Goal: Information Seeking & Learning: Learn about a topic

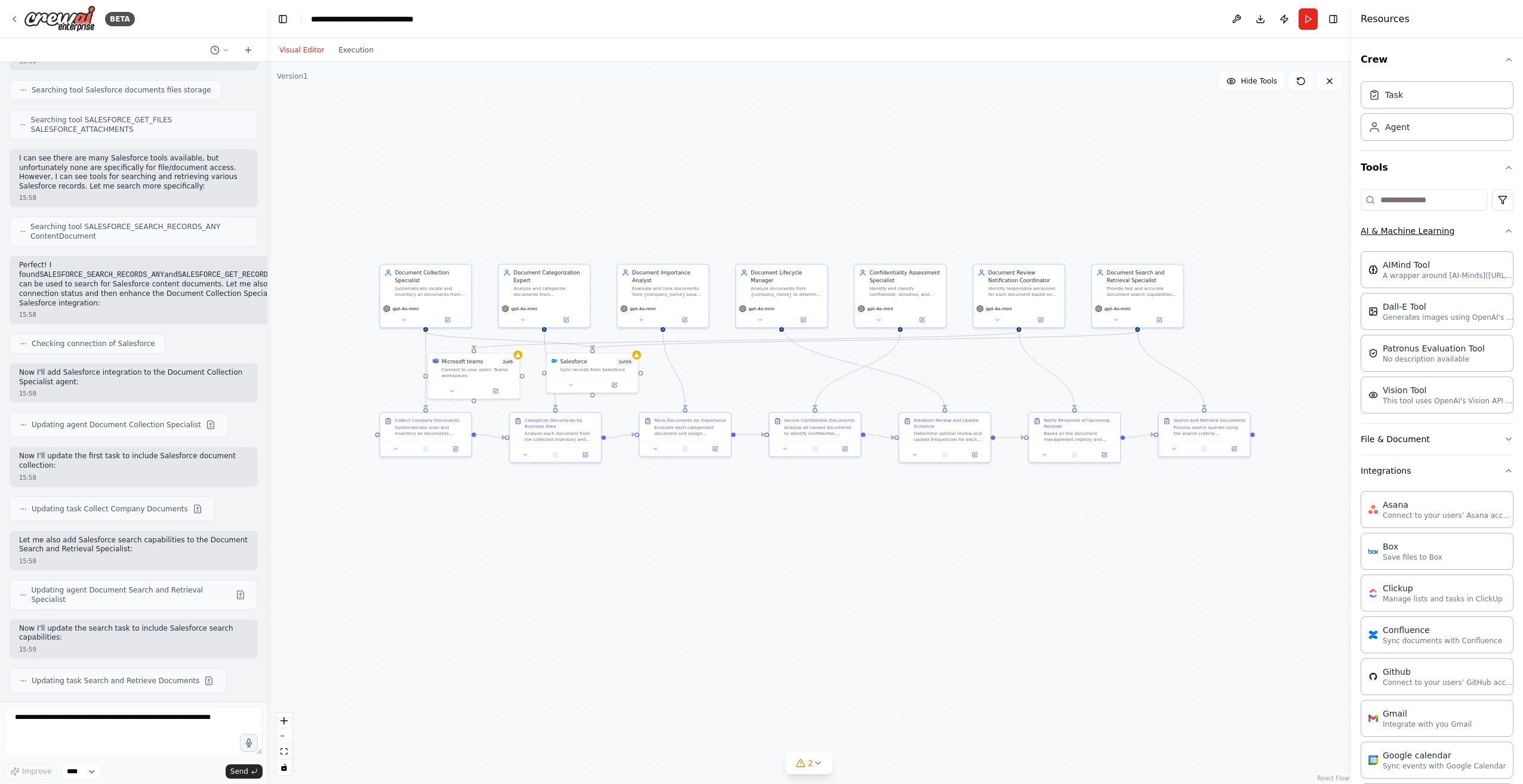
click at [1425, 233] on button "AI & Machine Learning" at bounding box center [1437, 230] width 153 height 31
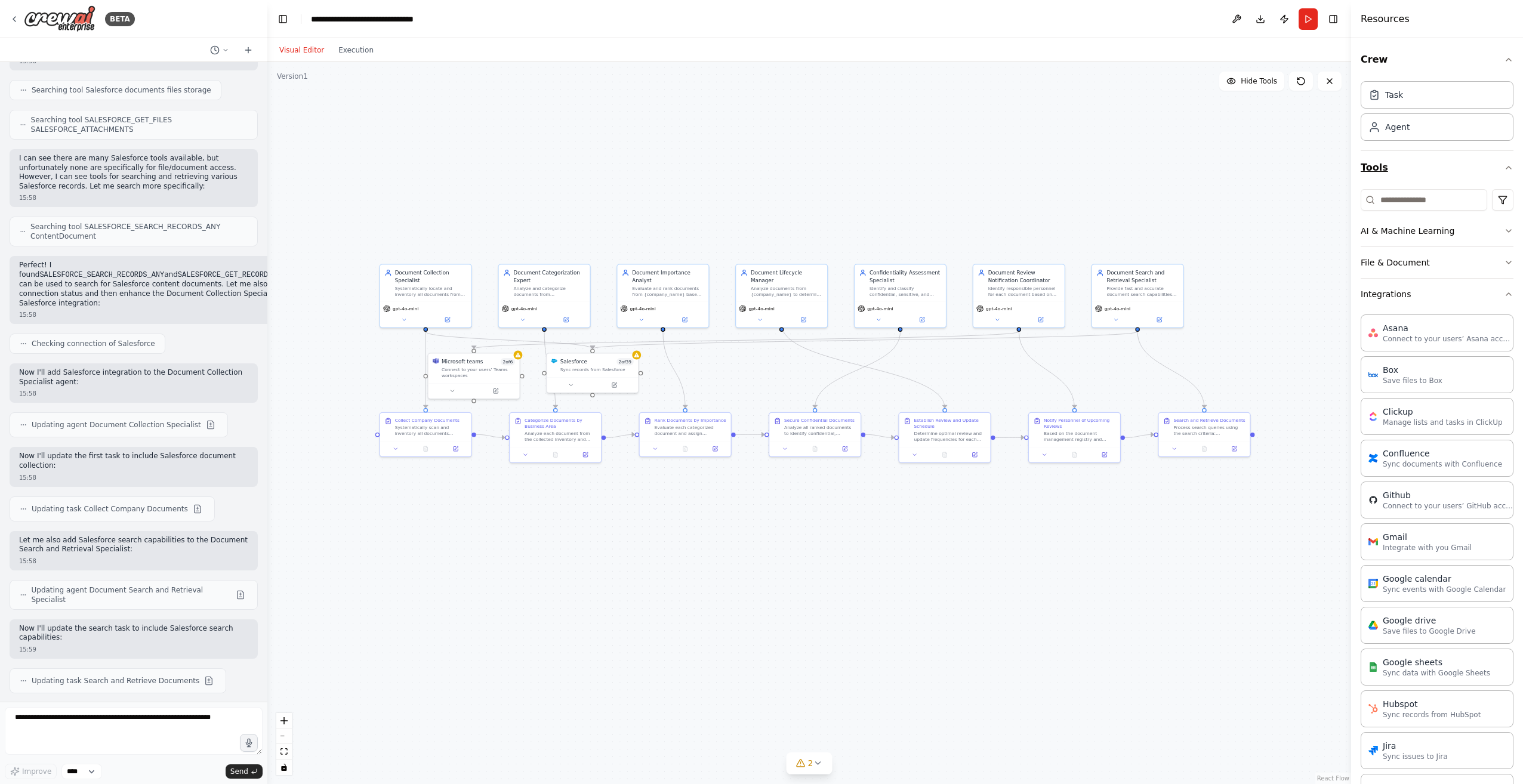
click at [1492, 167] on button "Tools" at bounding box center [1437, 167] width 153 height 33
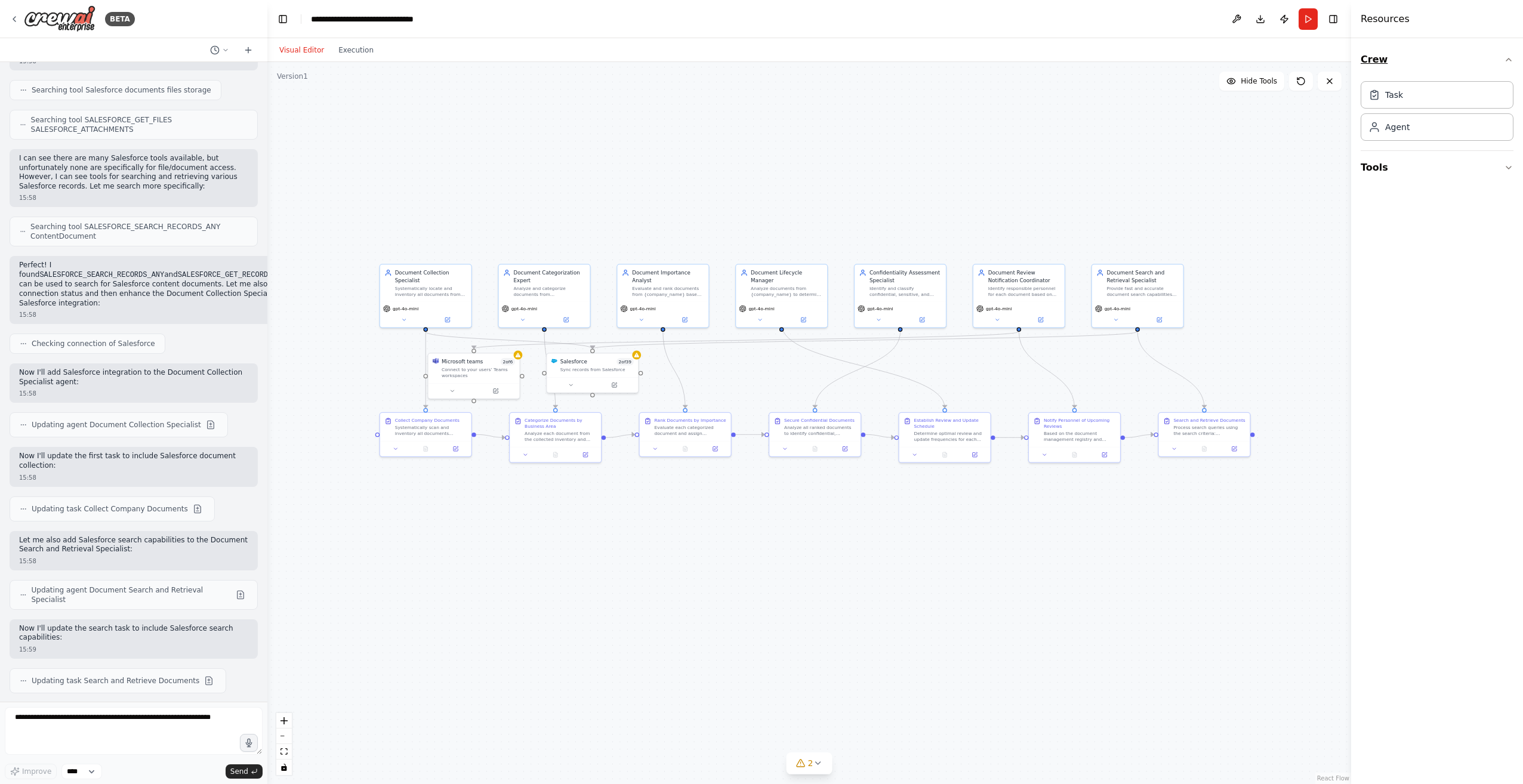
click at [1481, 68] on button "Crew" at bounding box center [1437, 59] width 153 height 33
click at [1481, 67] on button "Crew" at bounding box center [1437, 59] width 153 height 33
click at [1429, 166] on button "Tools" at bounding box center [1437, 167] width 153 height 33
click at [1431, 237] on button "AI & Machine Learning" at bounding box center [1437, 230] width 153 height 31
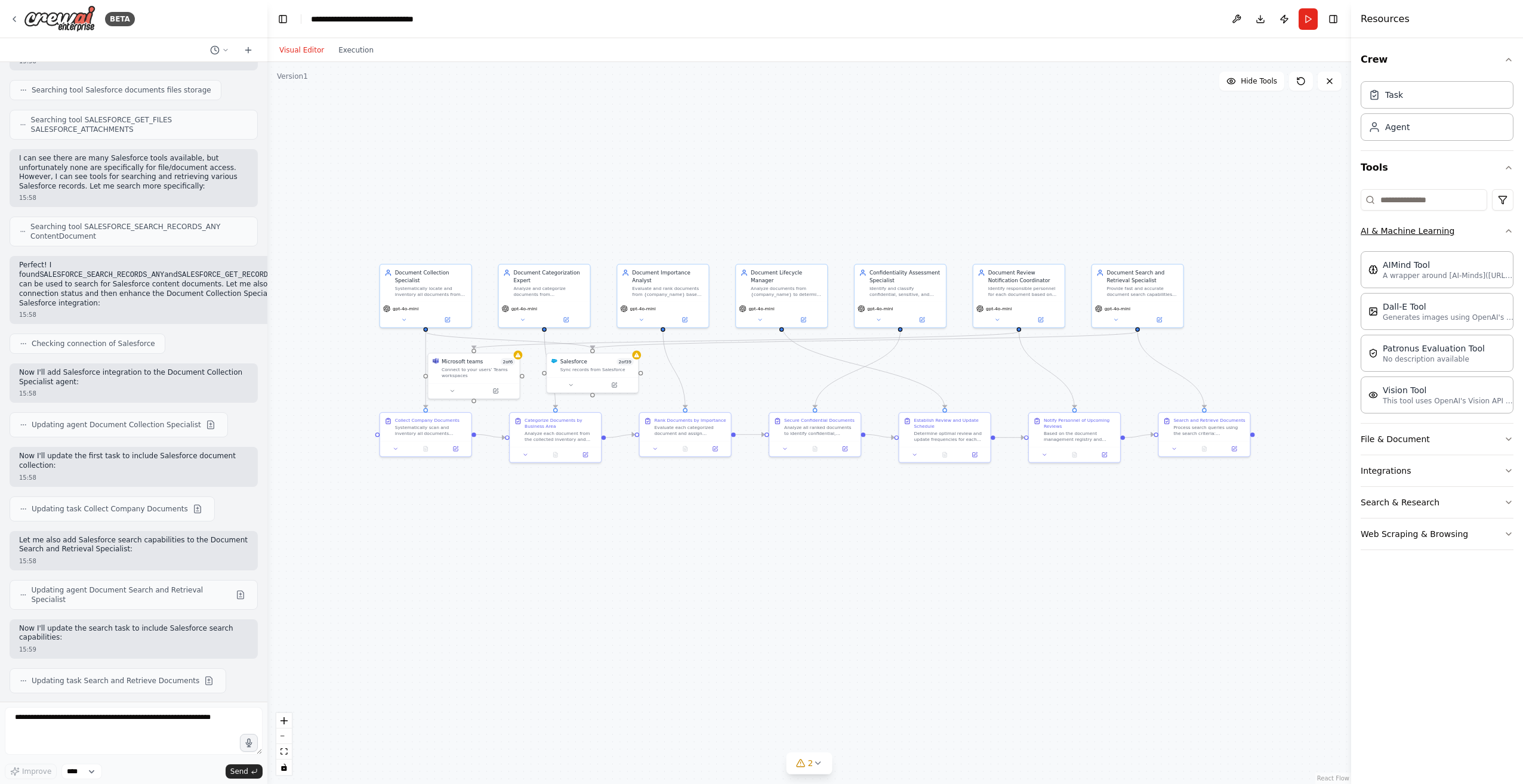
click at [1421, 231] on button "AI & Machine Learning" at bounding box center [1437, 230] width 153 height 31
click at [1449, 255] on button "File & Document" at bounding box center [1437, 263] width 153 height 31
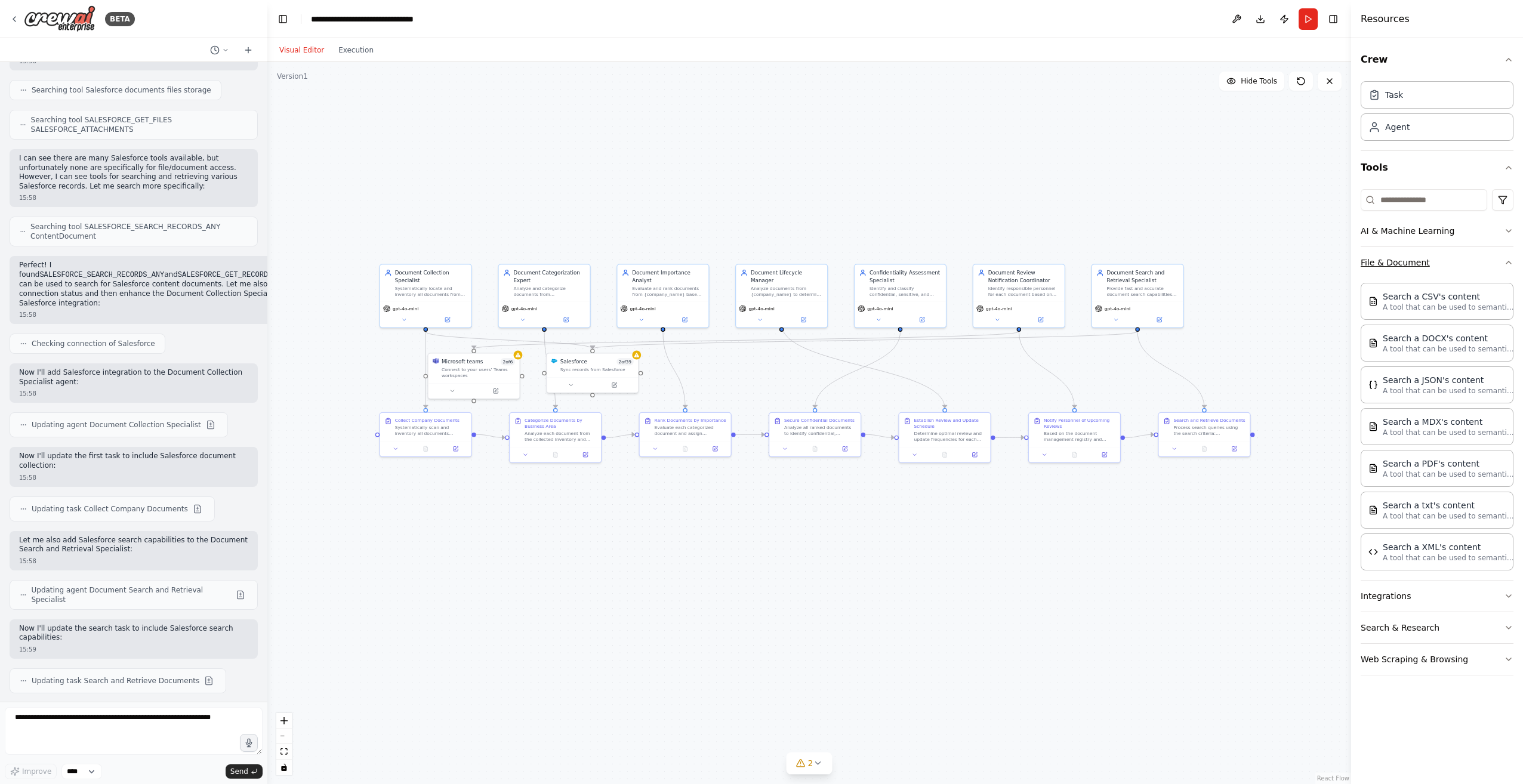
click at [1448, 257] on button "File & Document" at bounding box center [1437, 263] width 153 height 31
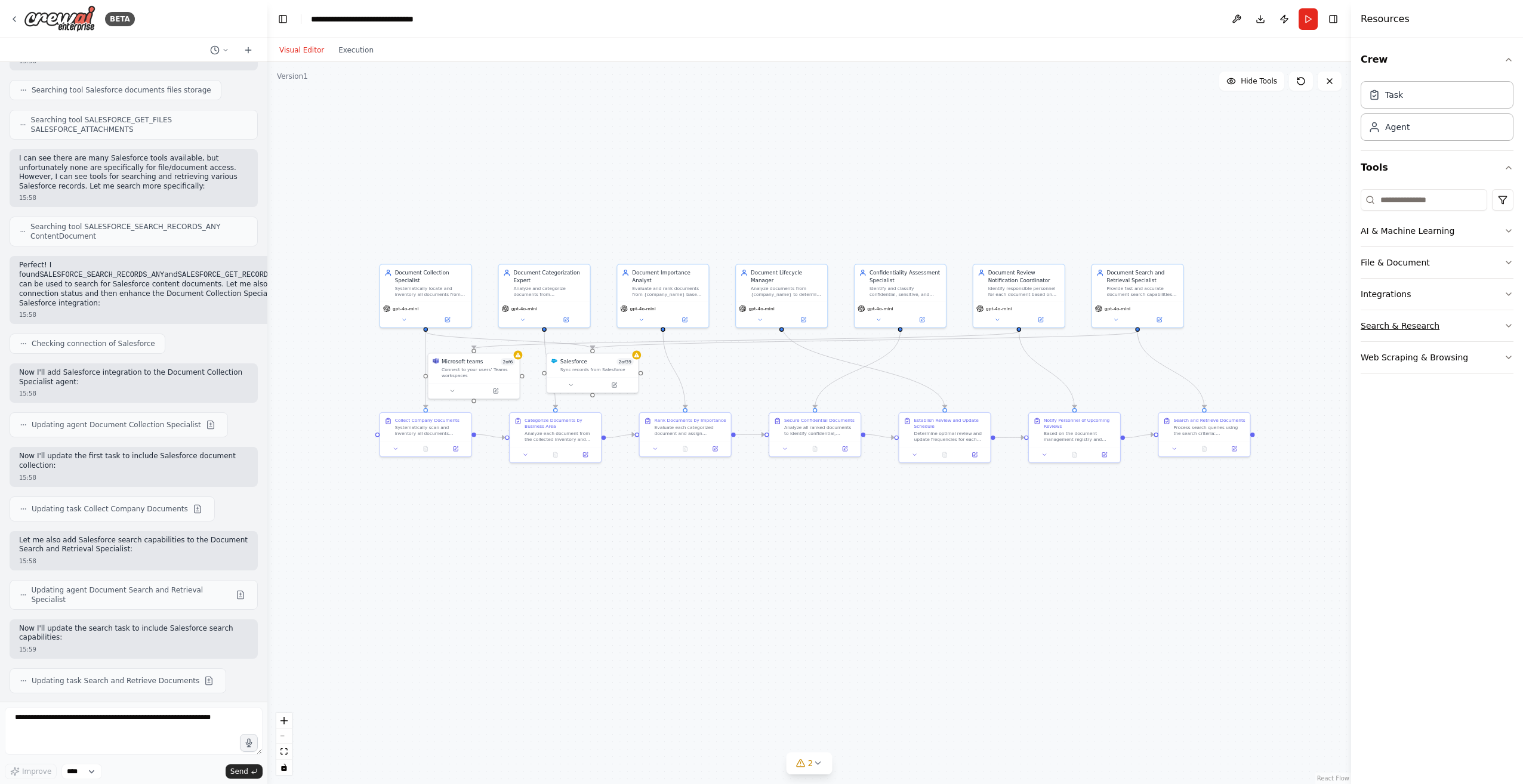
click at [1432, 336] on button "Search & Research" at bounding box center [1437, 326] width 153 height 31
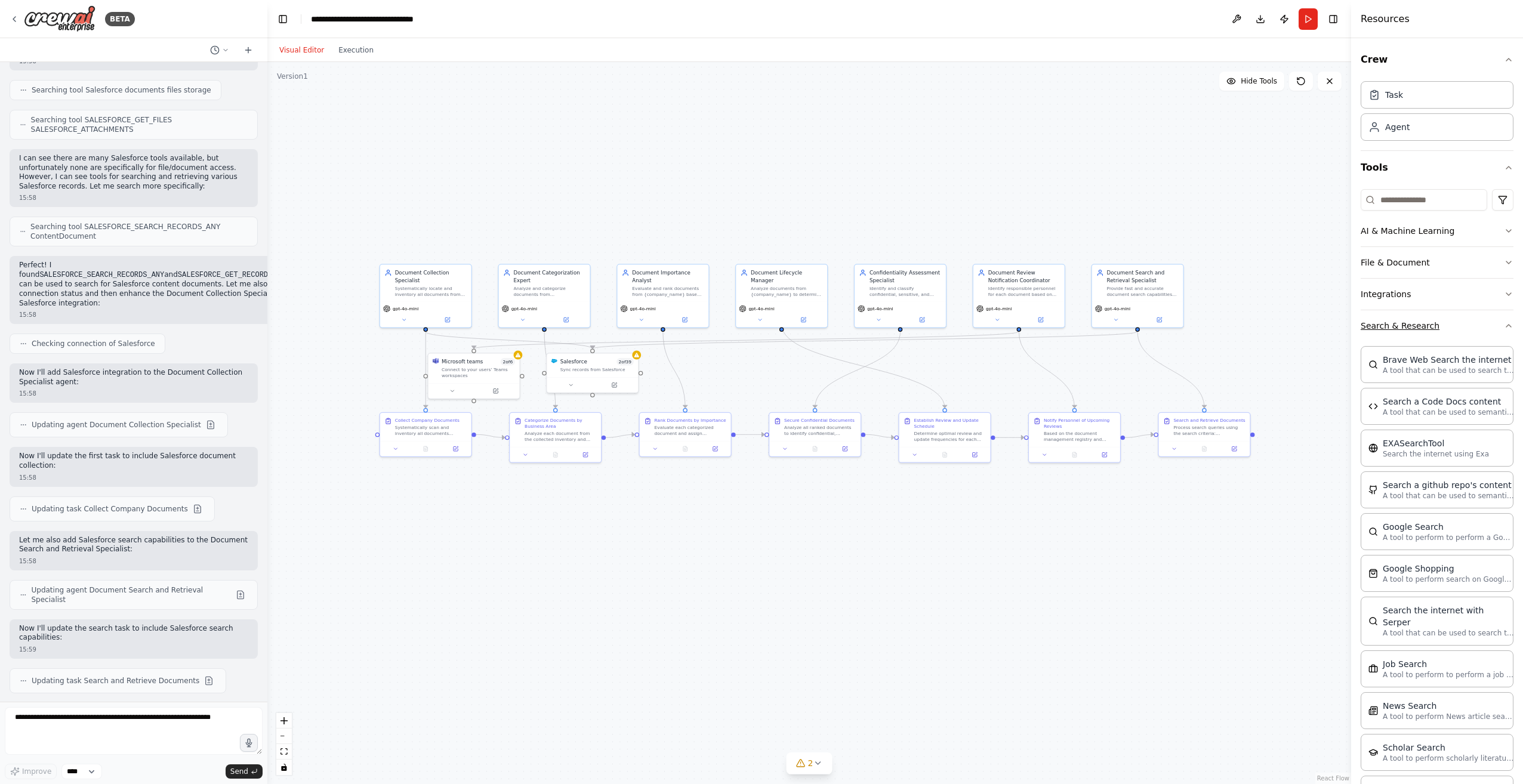
click at [1431, 332] on button "Search & Research" at bounding box center [1437, 326] width 153 height 31
